Goal: Find specific page/section: Find specific page/section

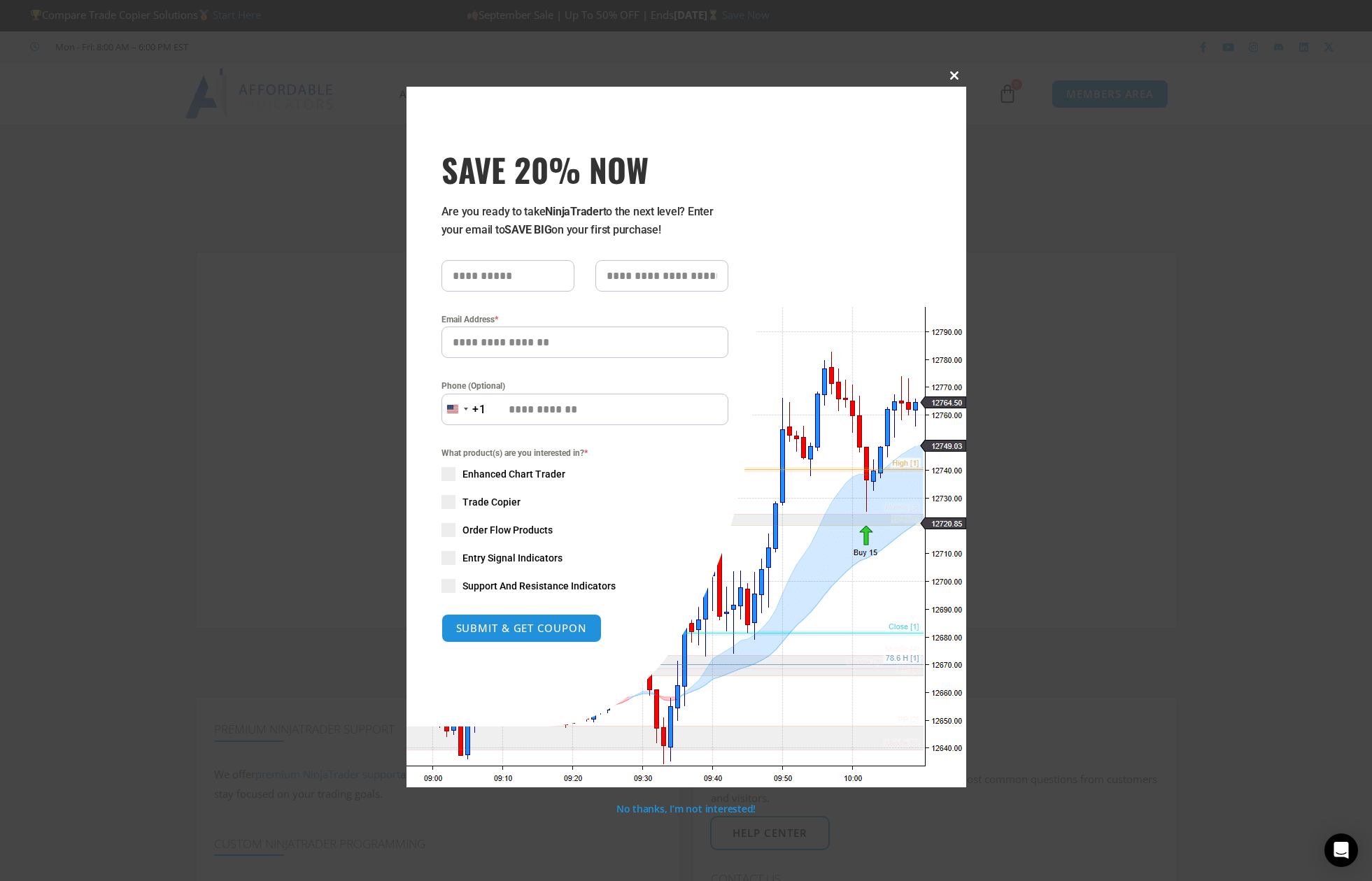
type input "**********"
click at [954, 69] on button "Close this module" at bounding box center [955, 75] width 22 height 22
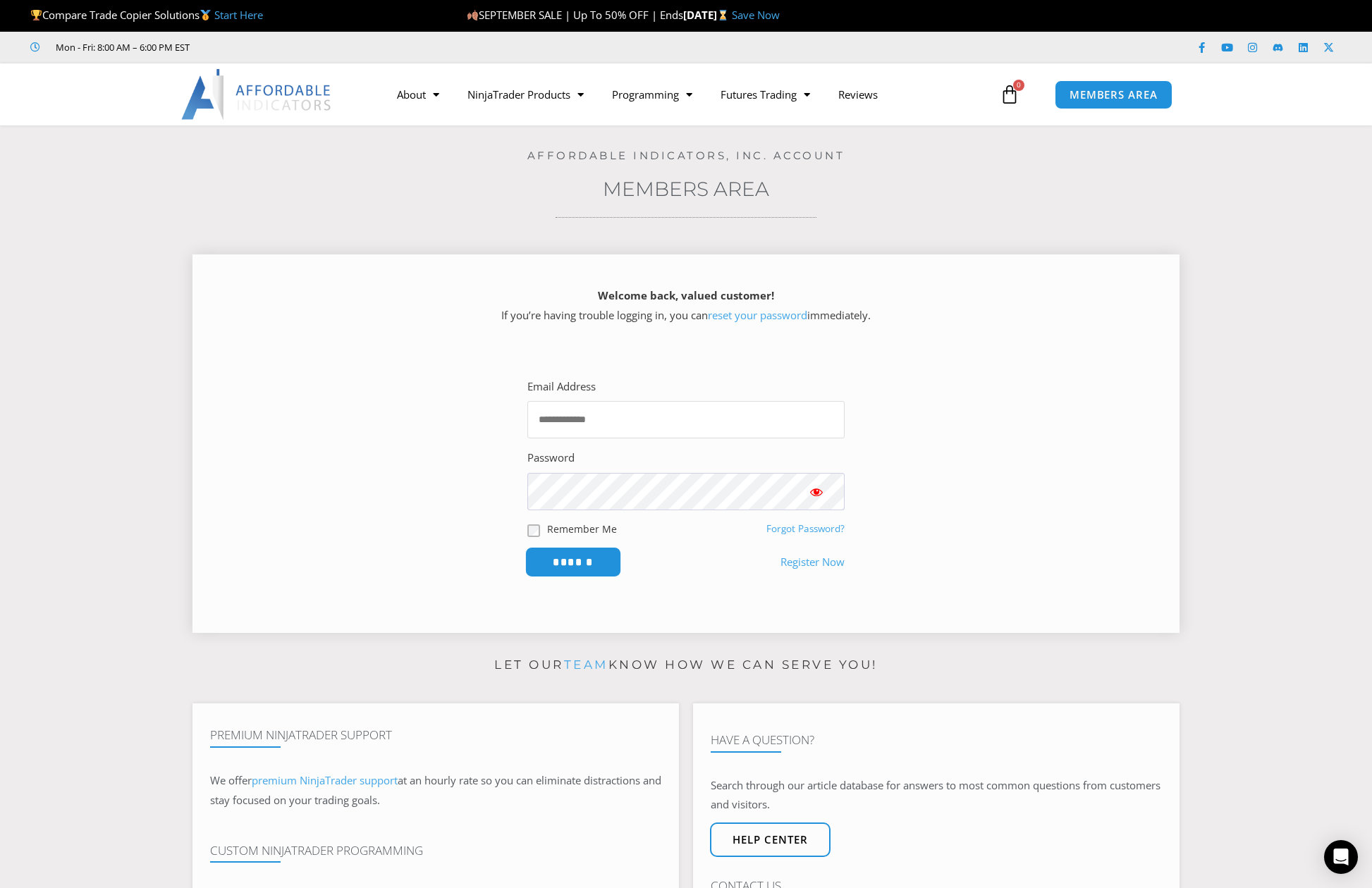
type input "**********"
click at [591, 566] on input "******" at bounding box center [574, 562] width 97 height 30
